Goal: Task Accomplishment & Management: Complete application form

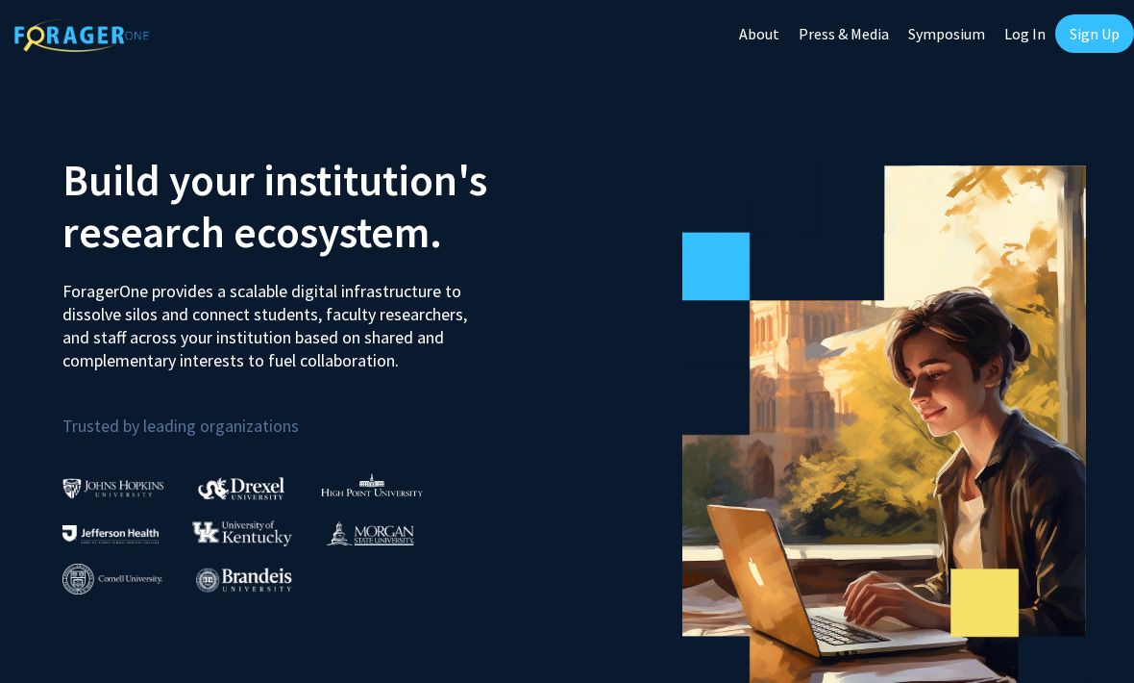
click at [1103, 27] on link "Sign Up" at bounding box center [1095, 33] width 79 height 38
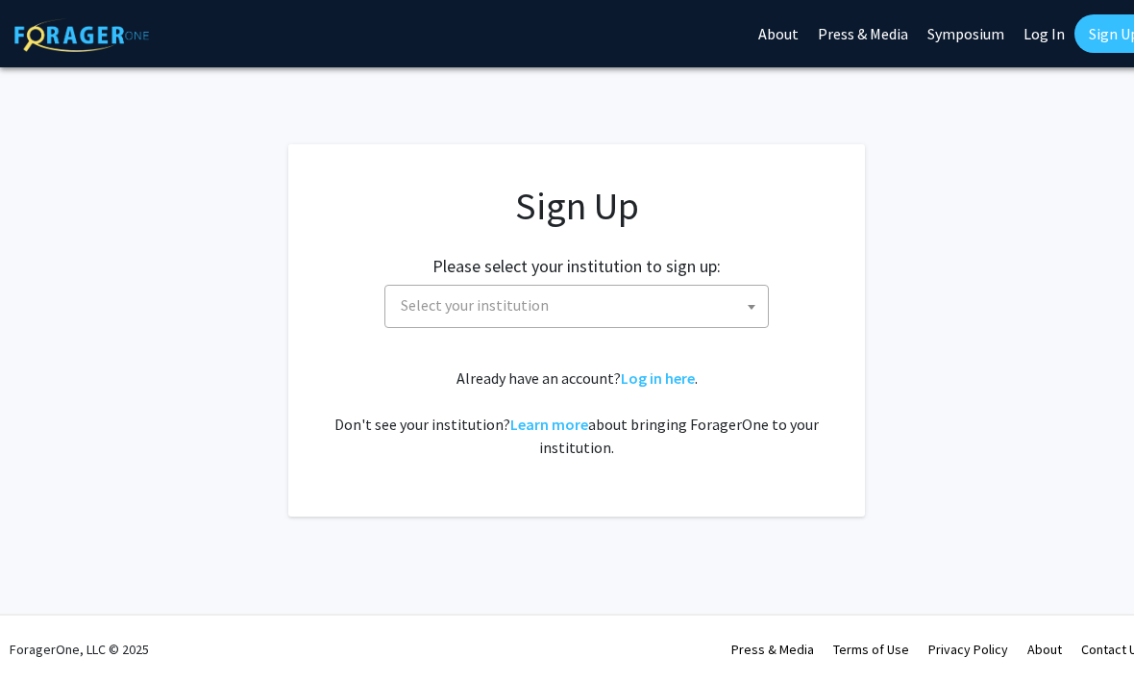
click at [745, 297] on span at bounding box center [751, 307] width 19 height 42
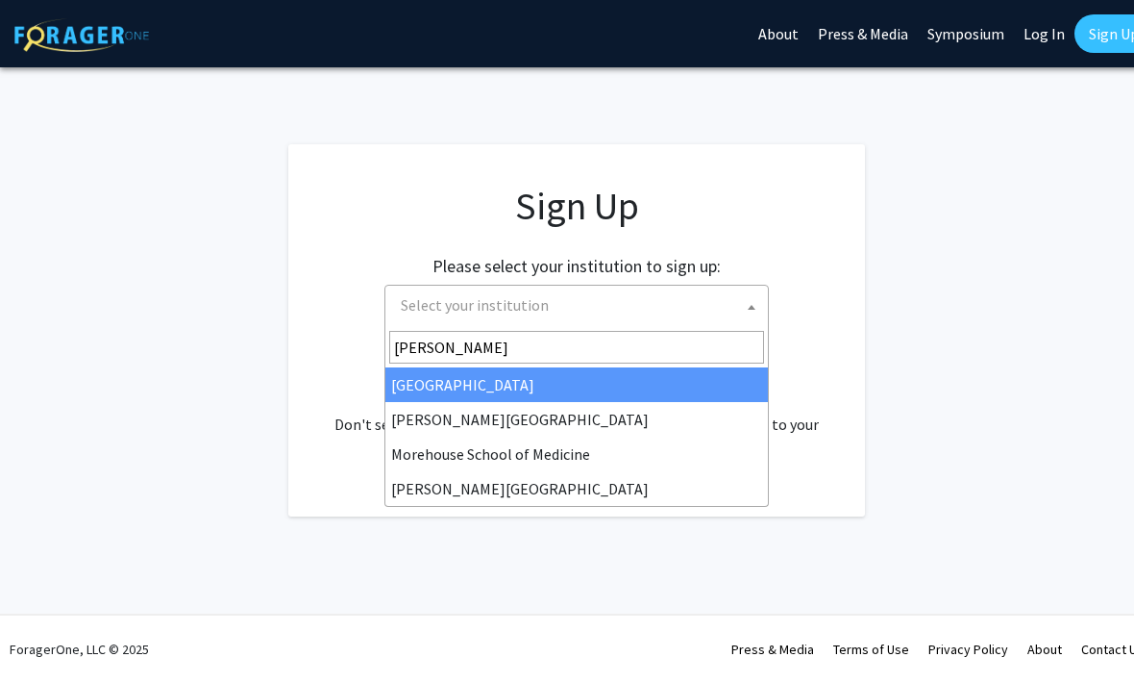
type input "Morgan"
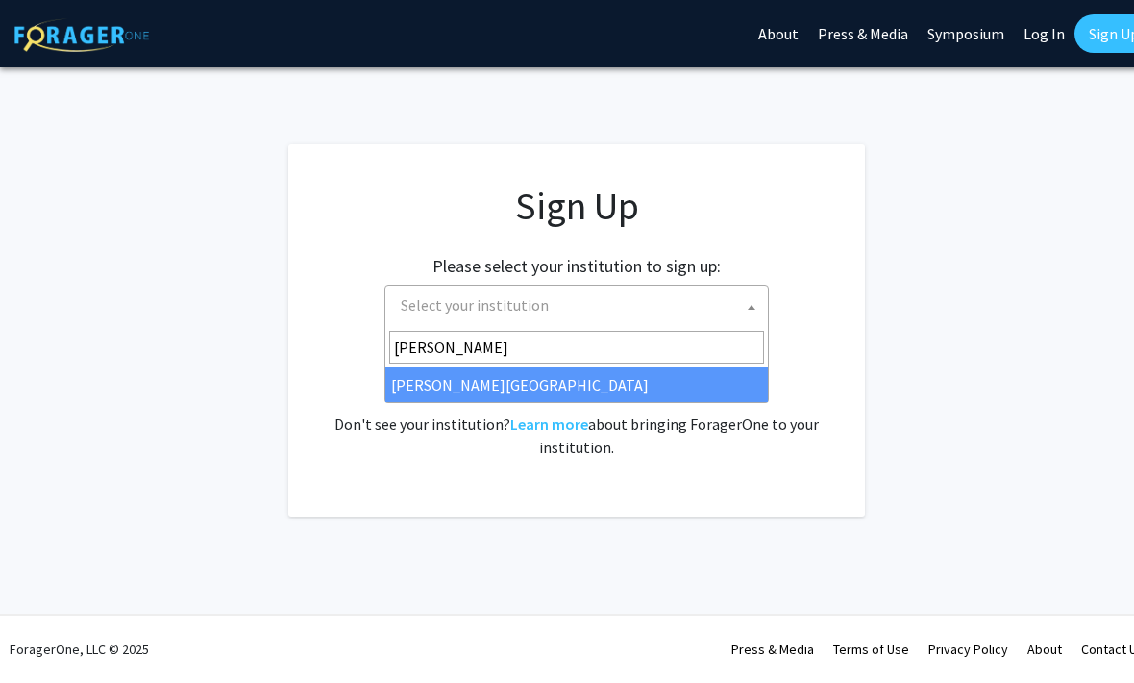
select select "20"
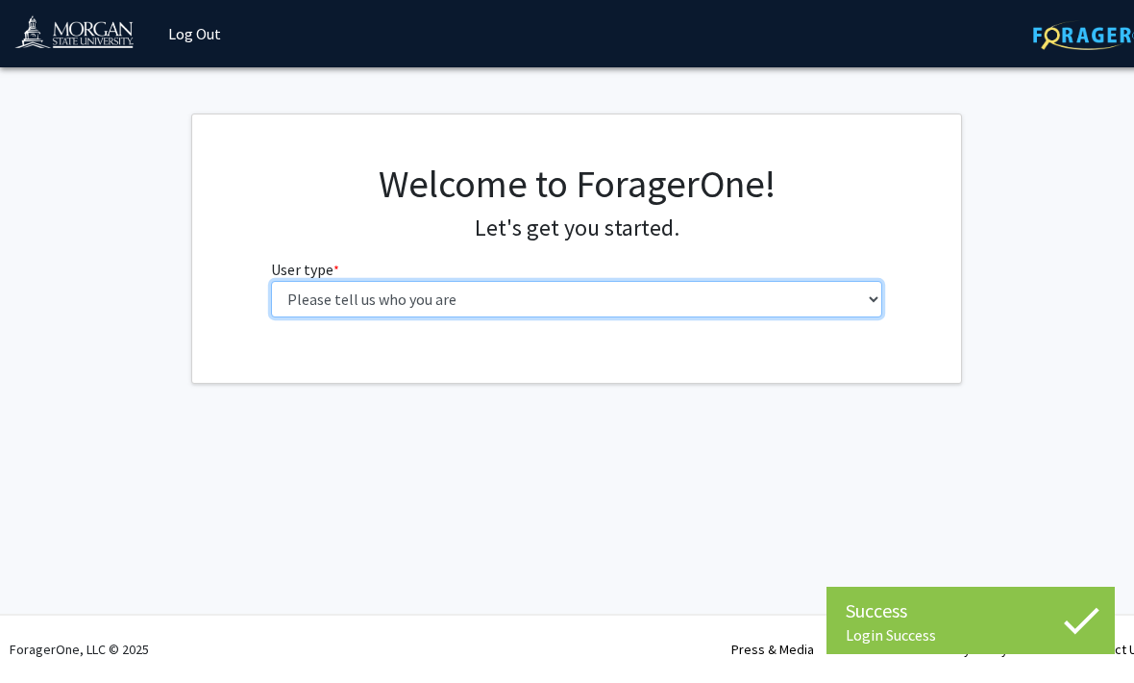
click at [862, 294] on select "Please tell us who you are Undergraduate Student Master's Student Doctoral Cand…" at bounding box center [577, 299] width 612 height 37
select select "1: undergrad"
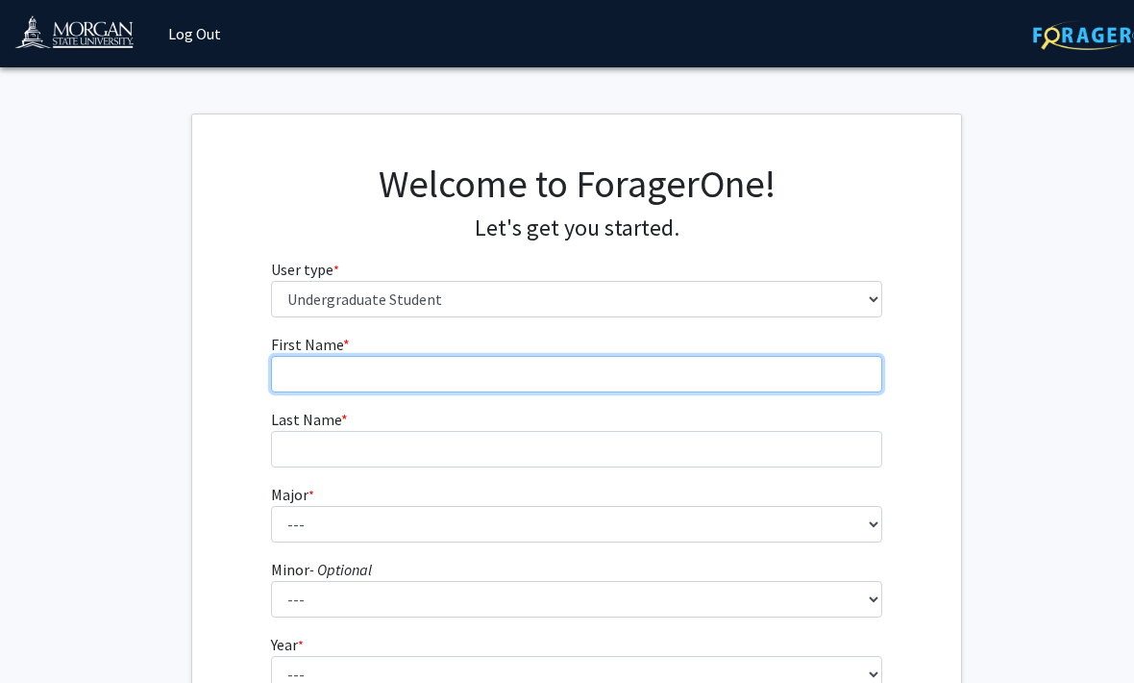
click at [863, 379] on input "First Name * required" at bounding box center [577, 374] width 612 height 37
type input "Belen"
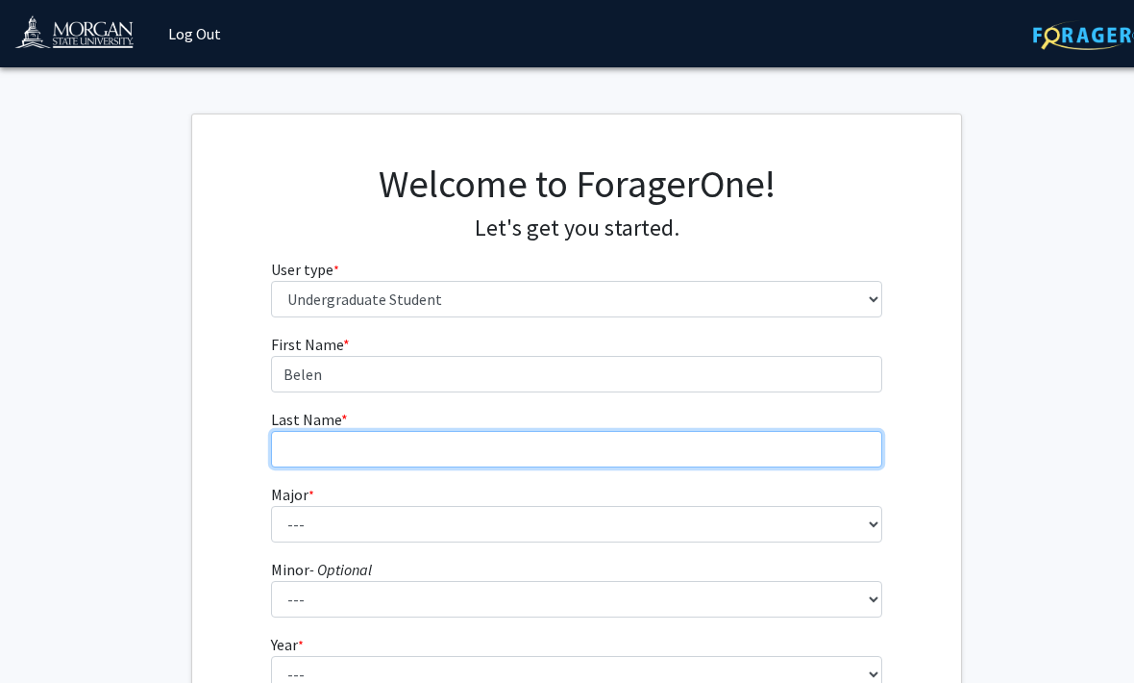
click at [725, 464] on input "Last Name * required" at bounding box center [577, 449] width 612 height 37
type input "i"
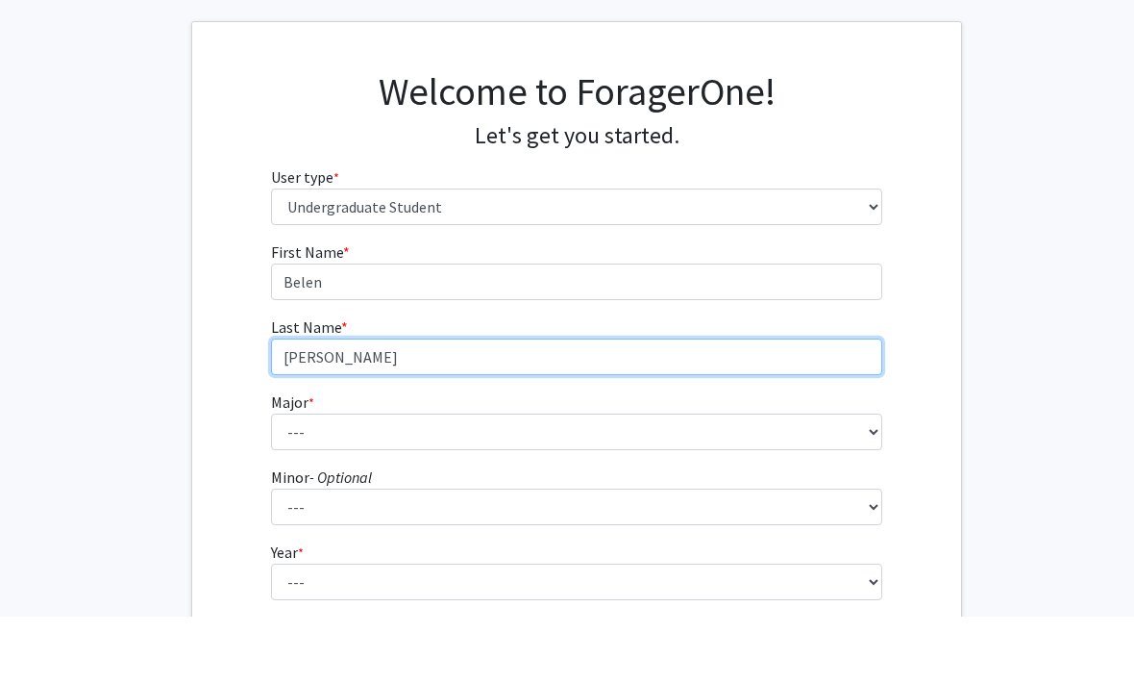
type input "[PERSON_NAME]"
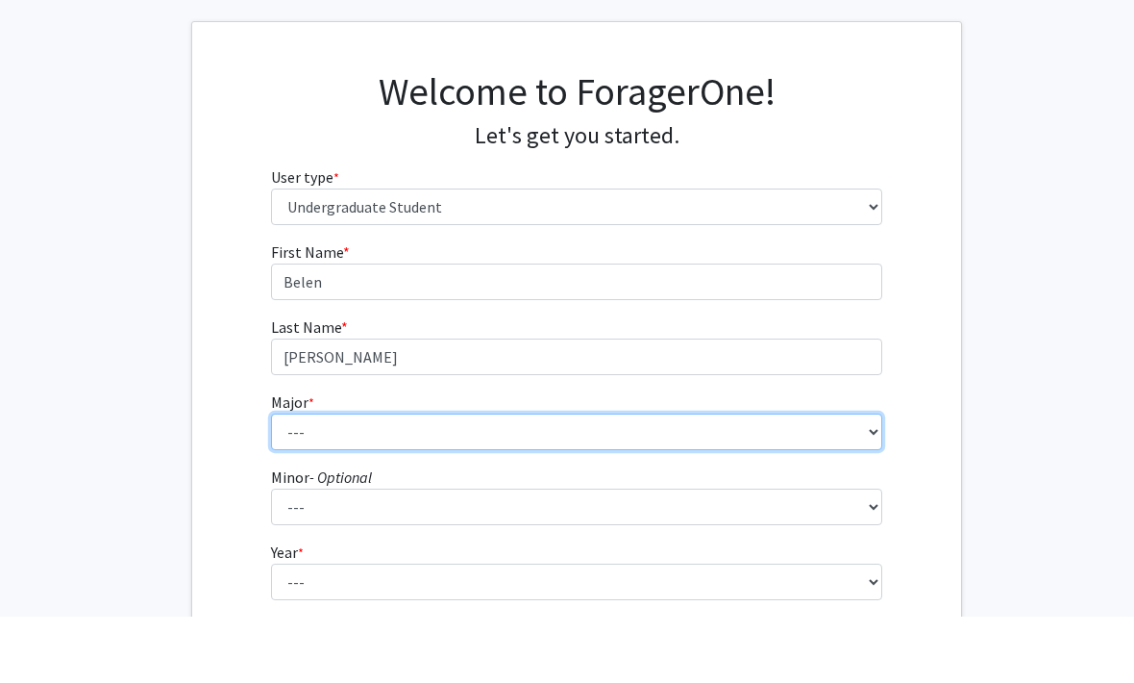
click at [877, 480] on select "--- Accounting Actuarial Science Applied Liberal Studies Architecture and Envir…" at bounding box center [577, 498] width 612 height 37
select select "52: 1642"
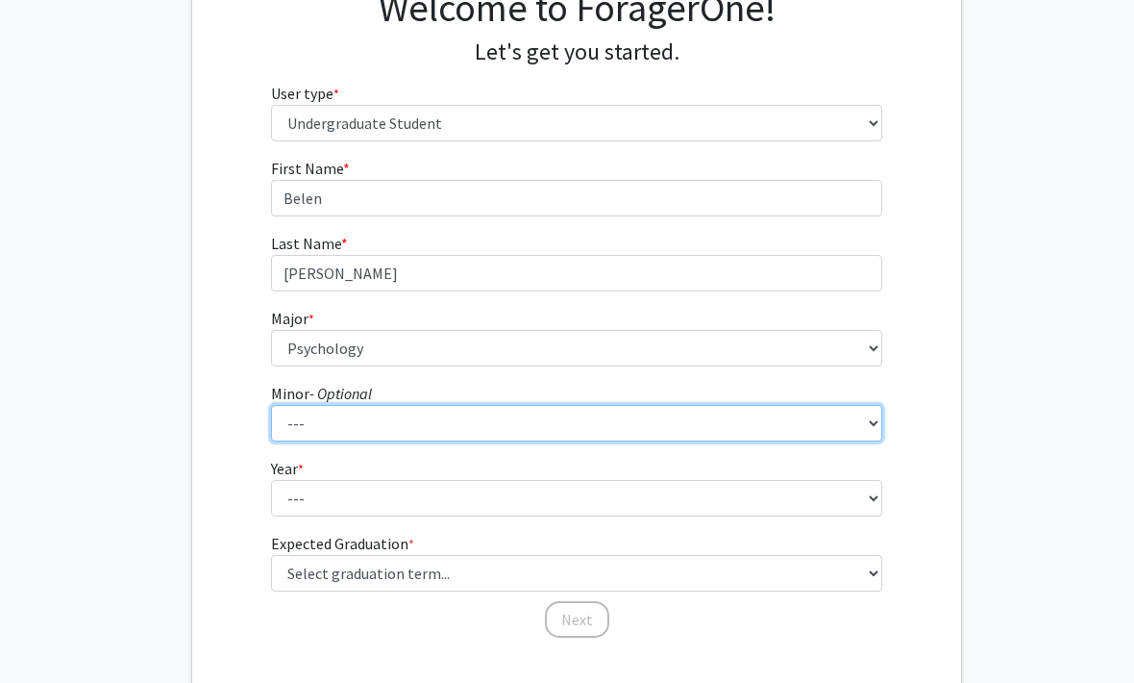
click at [669, 434] on select "--- Accounting Accounting with Finance Accounting with Information Science and …" at bounding box center [577, 424] width 612 height 37
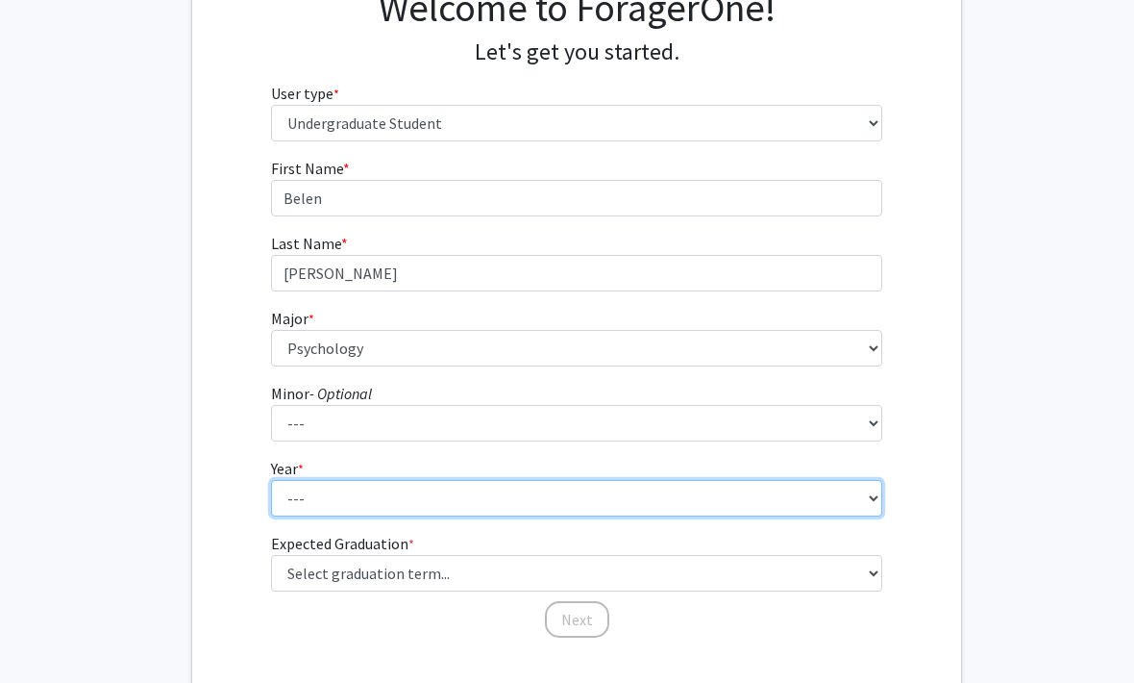
click at [856, 510] on select "--- First-year Sophomore Junior Senior Postbaccalaureate Certificate" at bounding box center [577, 498] width 612 height 37
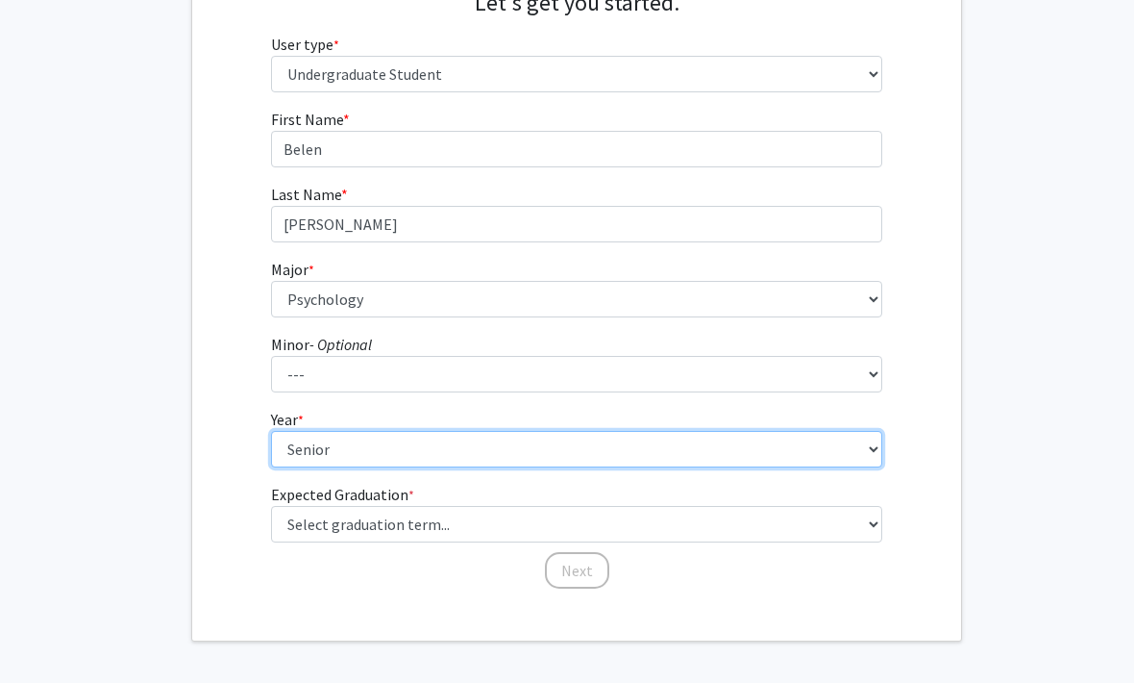
scroll to position [231, 0]
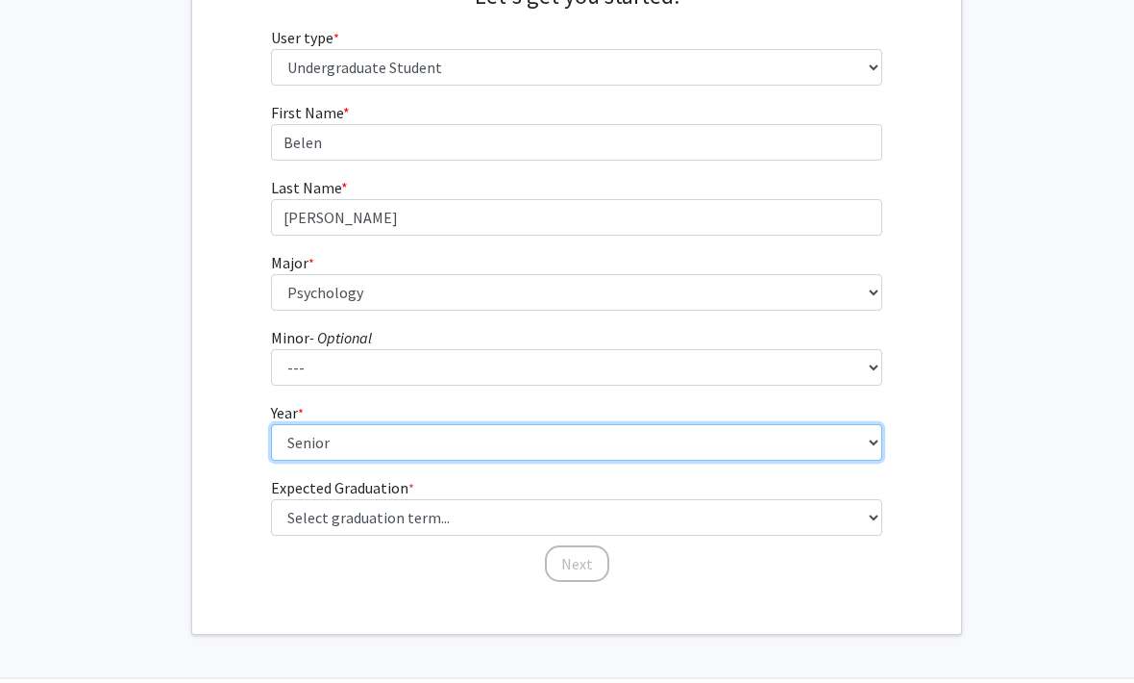
click at [882, 448] on select "--- First-year Sophomore Junior Senior Postbaccalaureate Certificate" at bounding box center [577, 443] width 612 height 37
select select "3: junior"
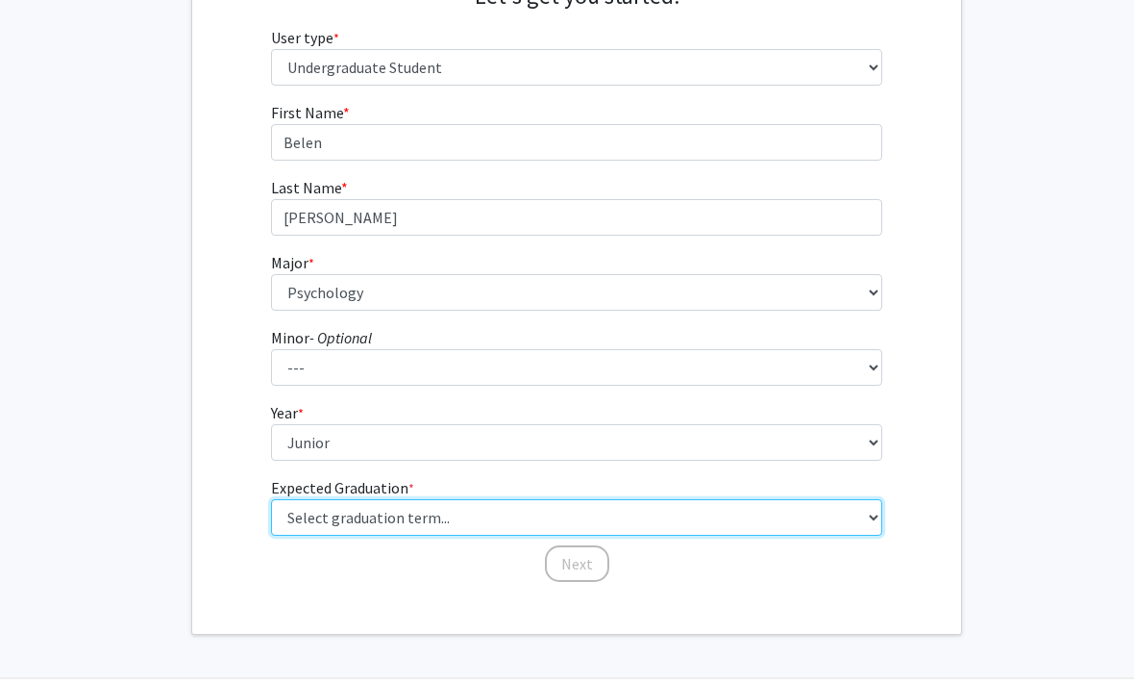
click at [838, 526] on select "Select graduation term... Spring 2025 Summer 2025 Fall 2025 Winter 2025 Spring …" at bounding box center [577, 518] width 612 height 37
select select "9: spring_2027"
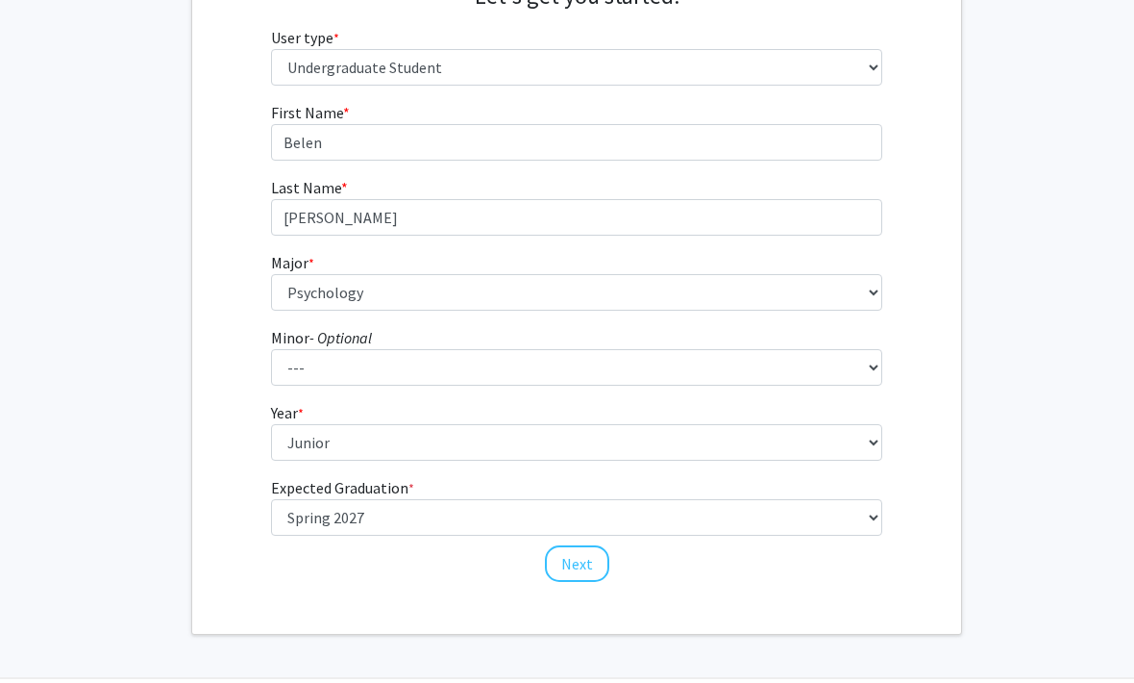
click at [592, 561] on button "Next" at bounding box center [577, 564] width 64 height 37
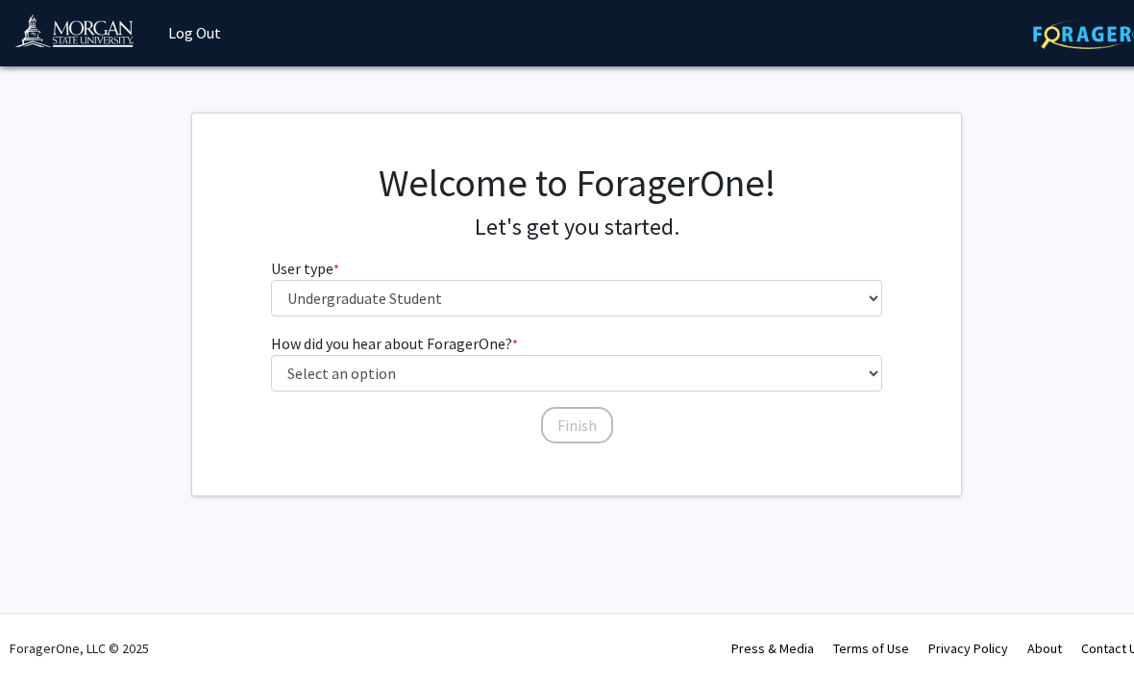
scroll to position [0, 0]
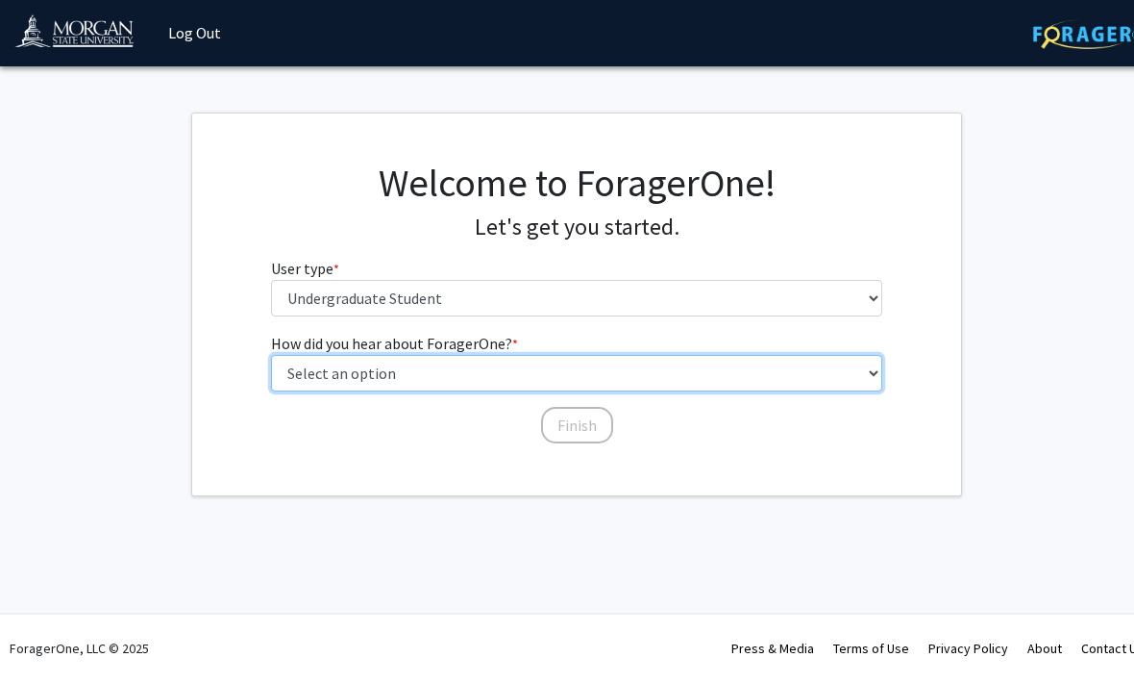
click at [866, 358] on select "Select an option Peer/student recommendation Faculty/staff recommendation Unive…" at bounding box center [577, 374] width 612 height 37
select select "2: faculty_recommendation"
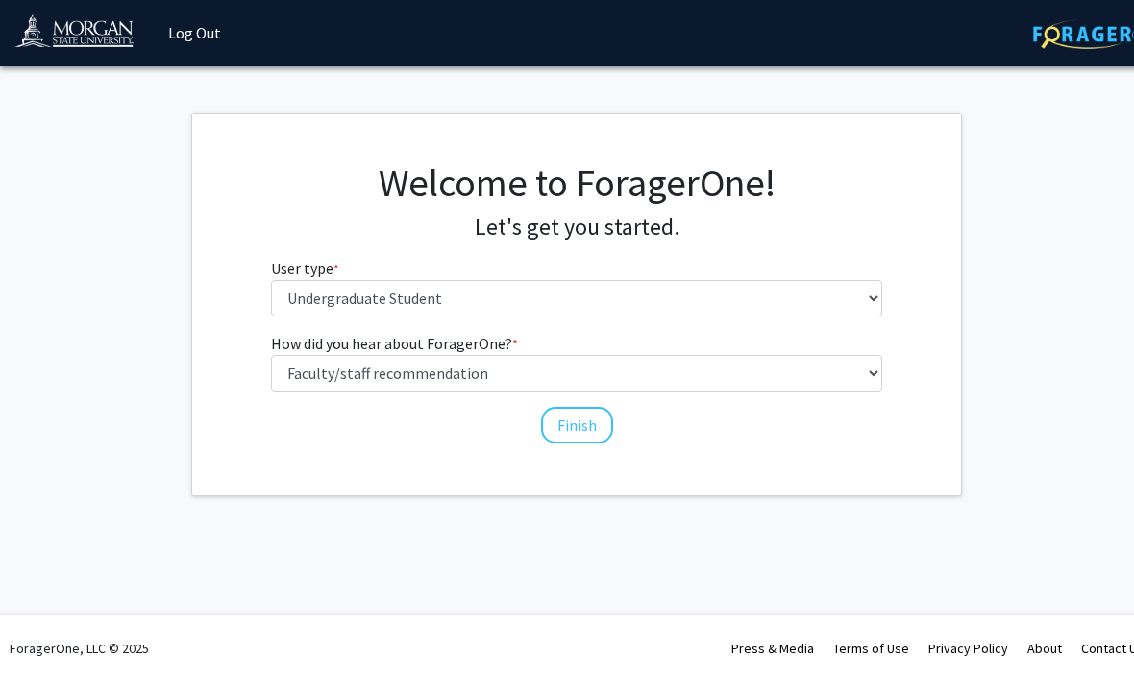
click at [594, 426] on button "Finish" at bounding box center [577, 426] width 72 height 37
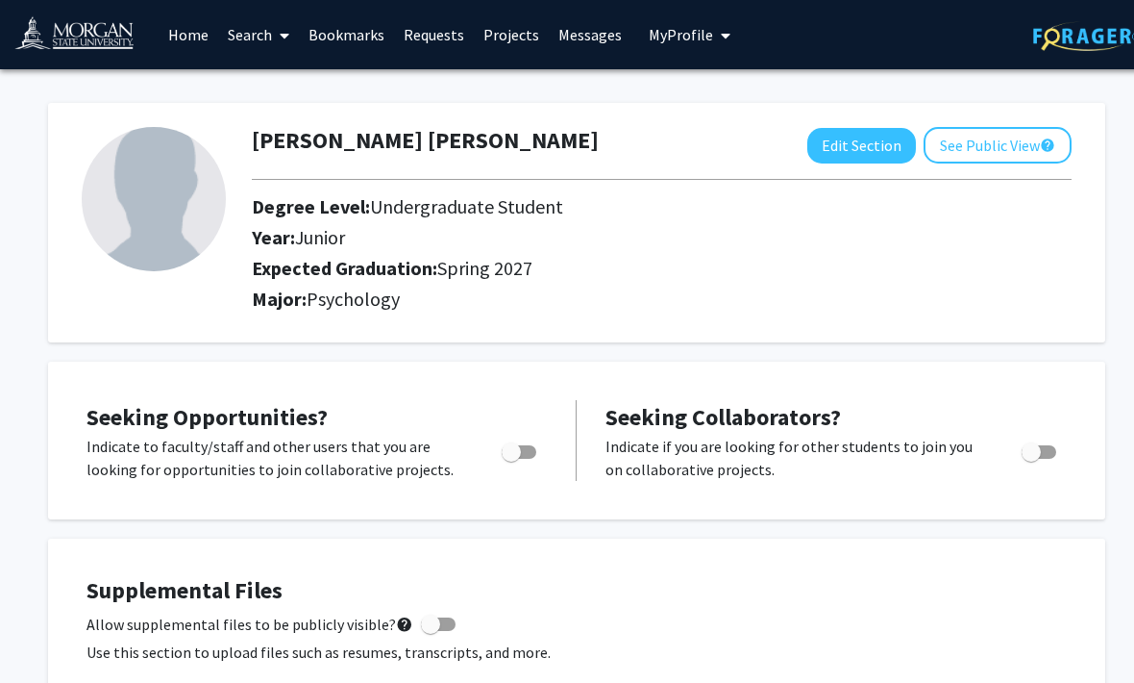
click at [132, 193] on img at bounding box center [154, 199] width 144 height 144
click at [149, 196] on img at bounding box center [154, 199] width 144 height 144
click at [875, 145] on button "Edit Section" at bounding box center [862, 146] width 109 height 36
select select "junior"
select select "37: spring_2027"
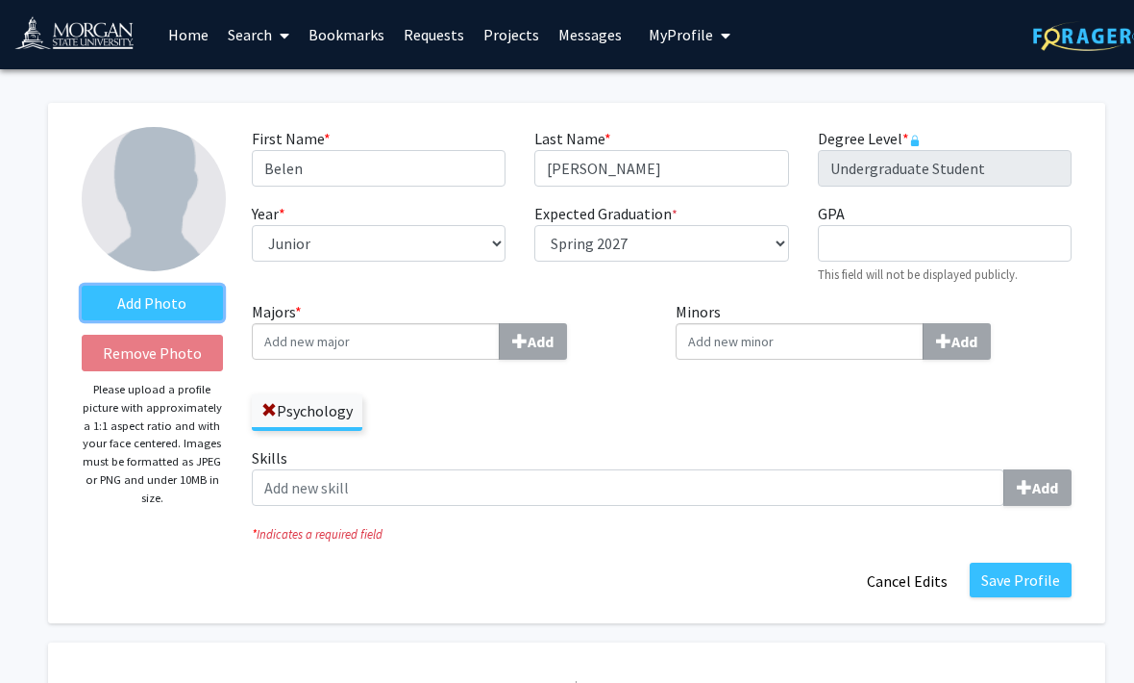
click at [122, 307] on label "Add Photo" at bounding box center [152, 303] width 141 height 35
click at [0, 0] on input "Add Photo" at bounding box center [0, 0] width 0 height 0
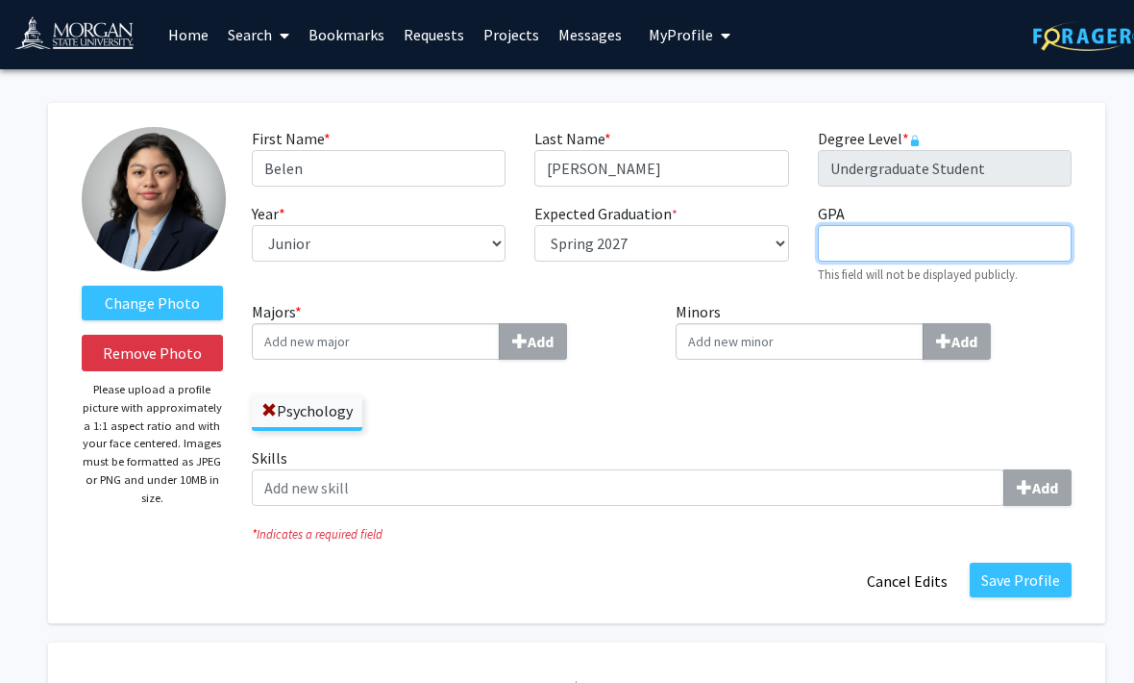
click at [1040, 249] on input "GPA required" at bounding box center [945, 243] width 254 height 37
click at [1083, 303] on div "Minors Add" at bounding box center [873, 373] width 425 height 146
